Goal: Task Accomplishment & Management: Manage account settings

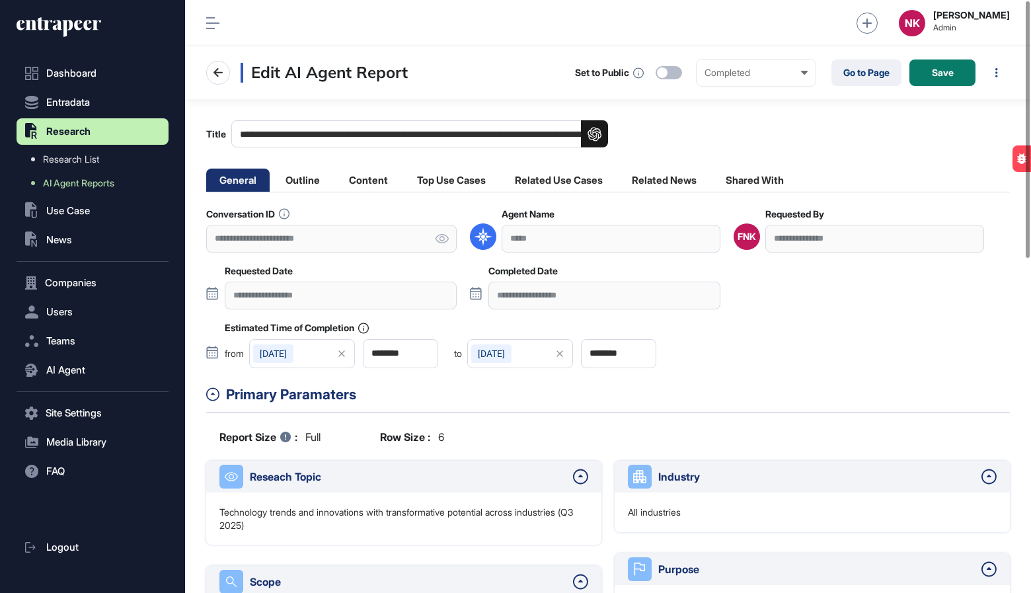
scroll to position [593, 846]
click at [353, 185] on li "Content" at bounding box center [368, 179] width 65 height 23
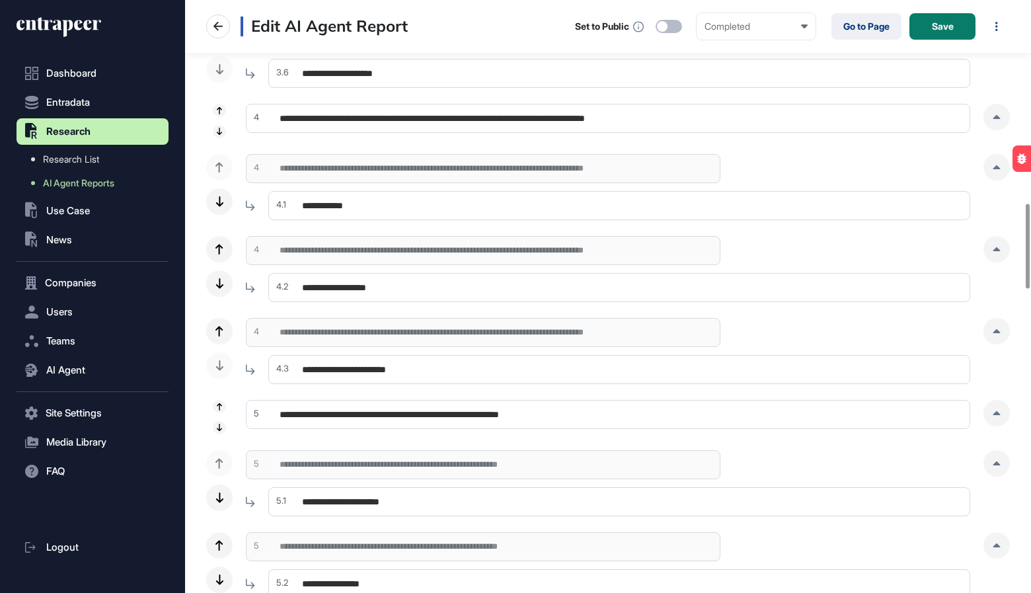
scroll to position [1478, 0]
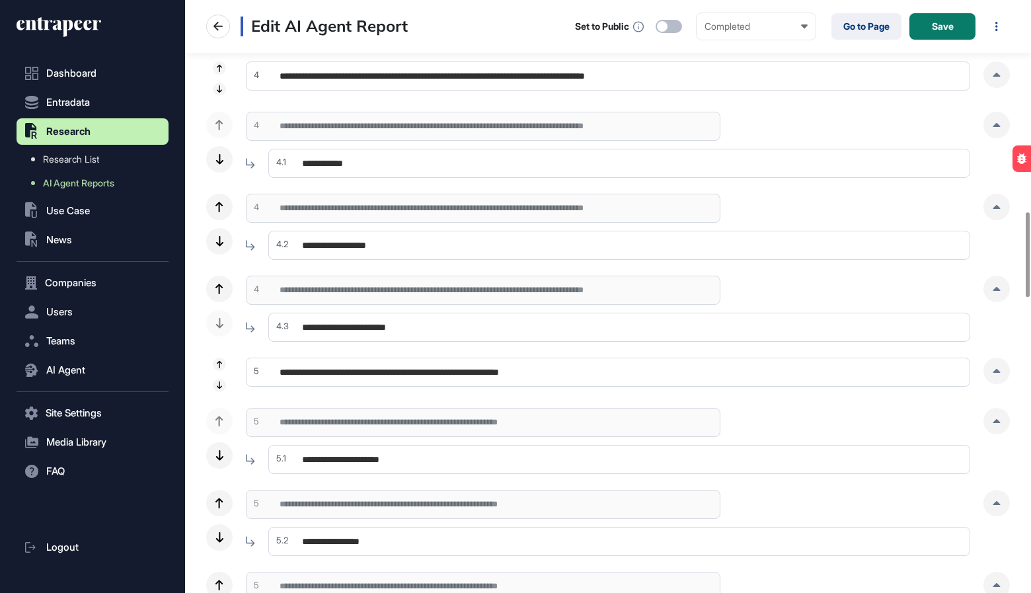
click at [996, 379] on div at bounding box center [996, 370] width 26 height 26
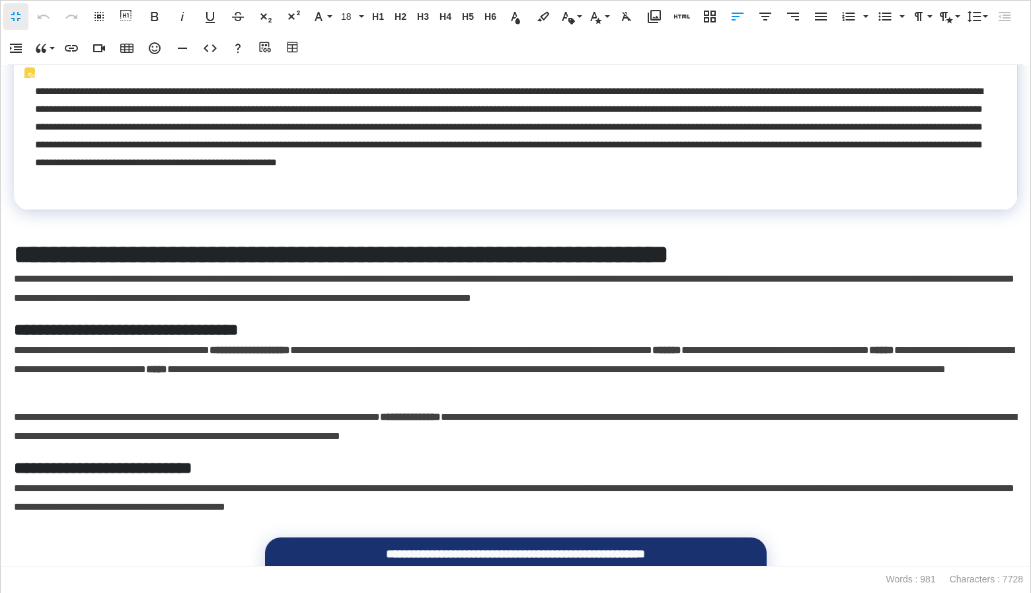
scroll to position [552, 0]
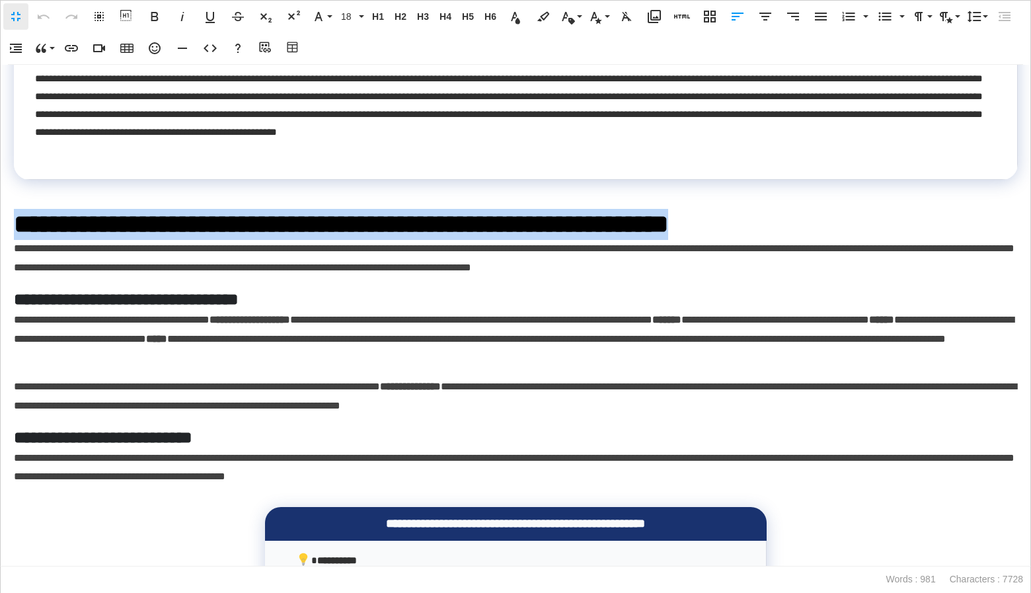
drag, startPoint x: 906, startPoint y: 230, endPoint x: -31, endPoint y: 223, distance: 937.5
click at [0, 0] on html "**********" at bounding box center [515, 0] width 1031 height 0
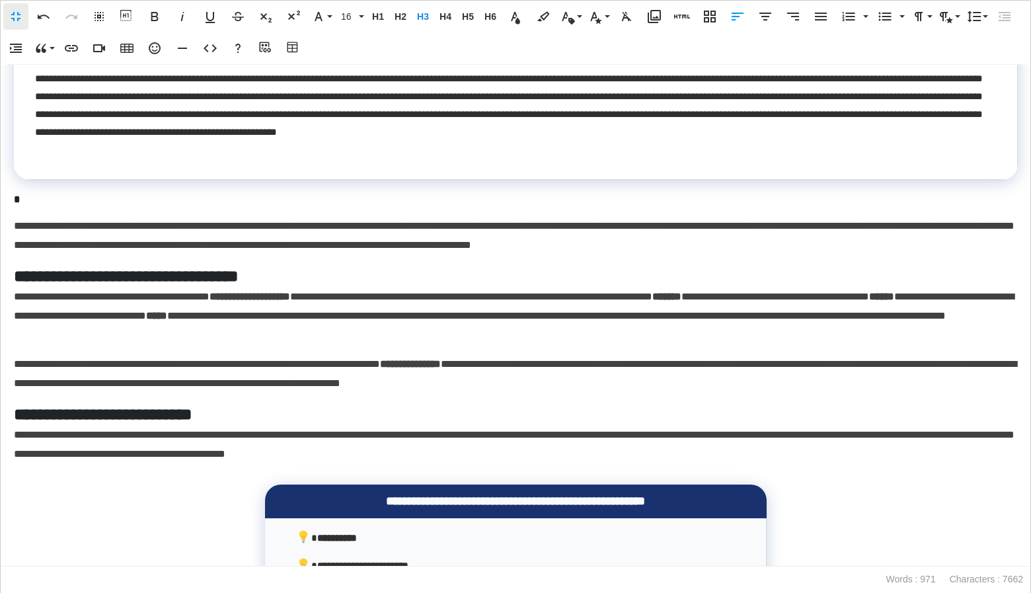
scroll to position [806, 0]
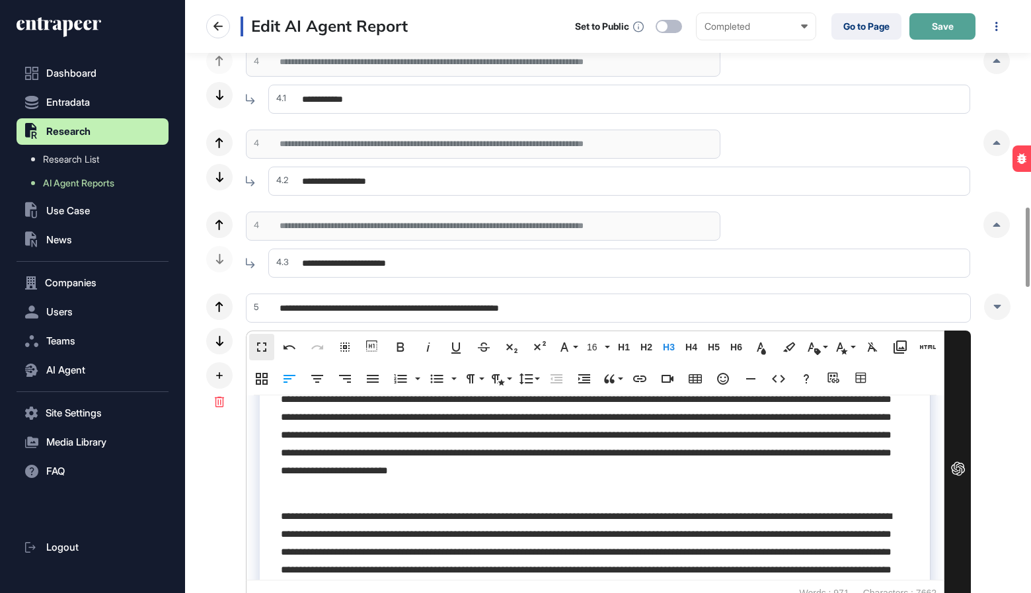
click at [943, 36] on button "Save" at bounding box center [942, 26] width 66 height 26
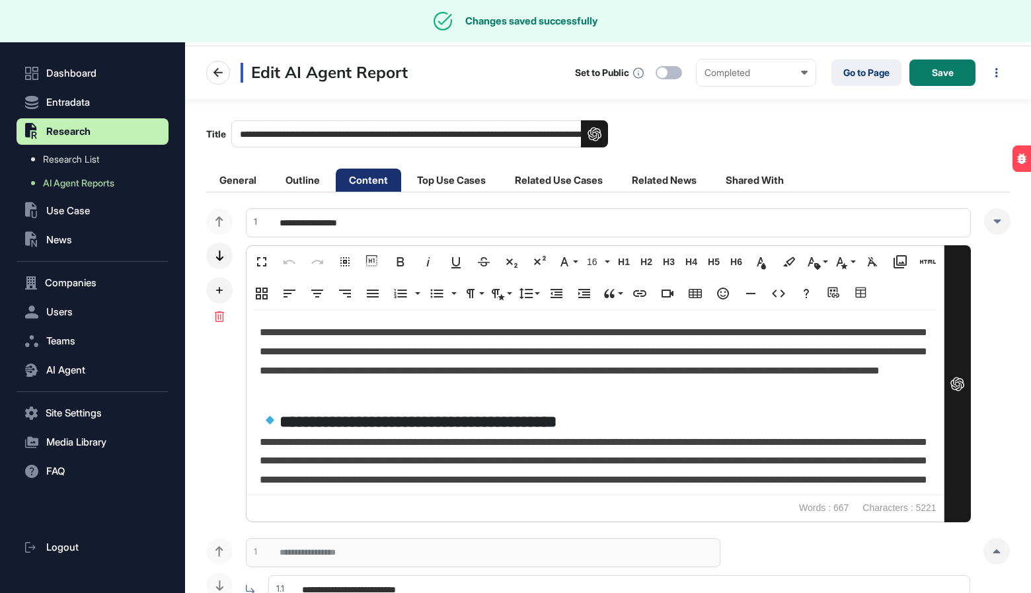
scroll to position [593, 846]
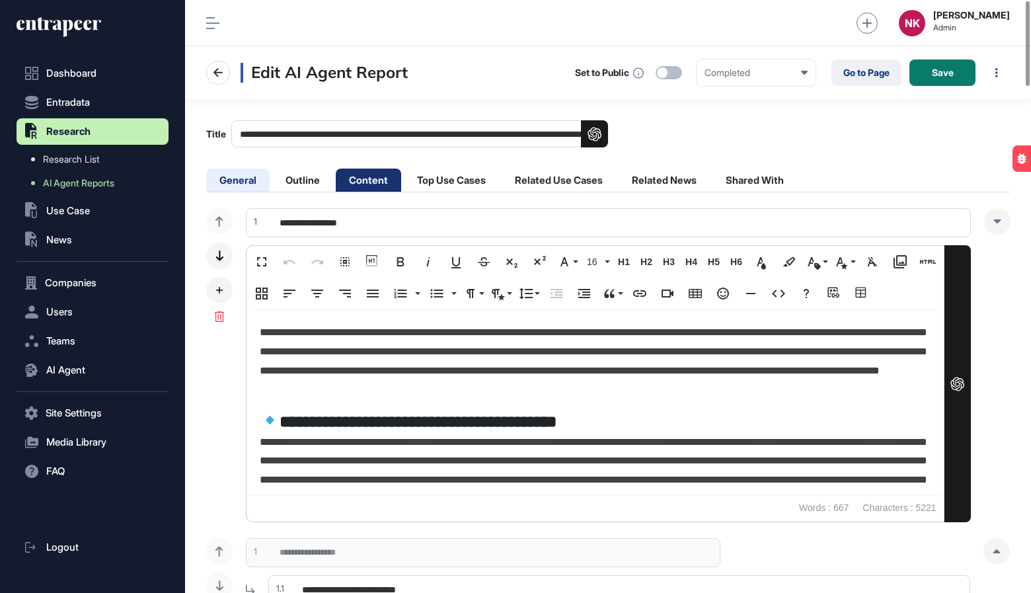
click at [248, 178] on li "General" at bounding box center [237, 179] width 63 height 23
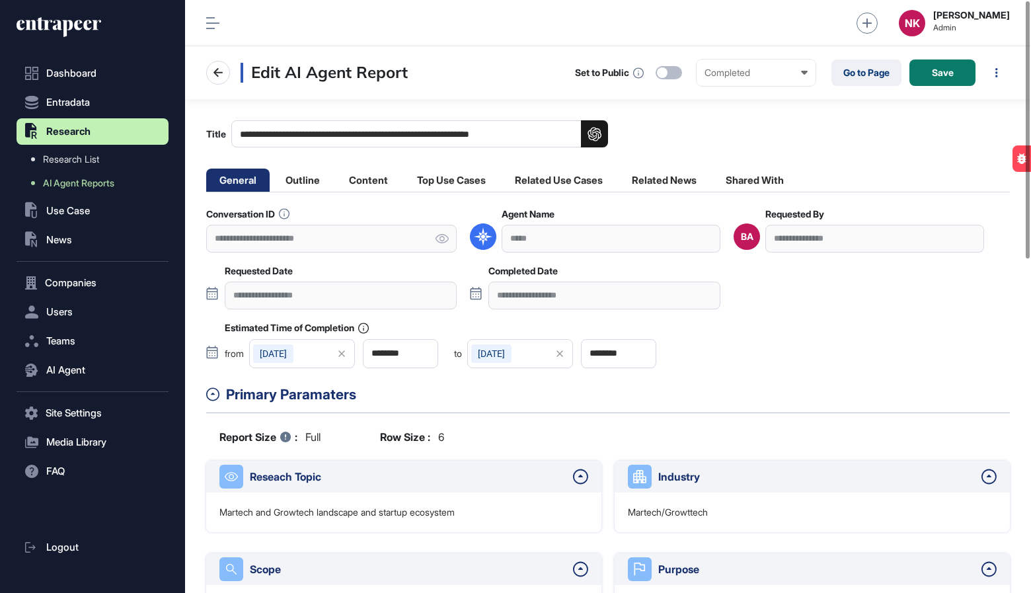
scroll to position [593, 846]
